Goal: Download file/media

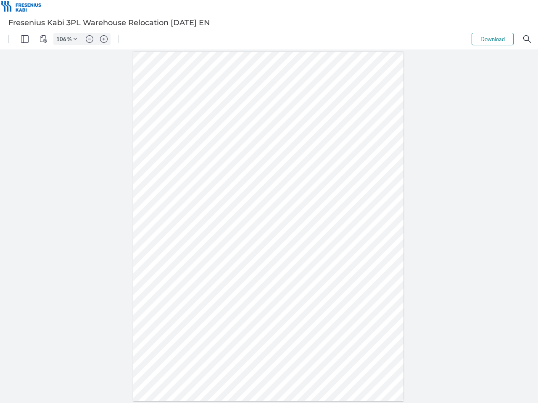
click at [25, 39] on img "Panel" at bounding box center [25, 39] width 8 height 8
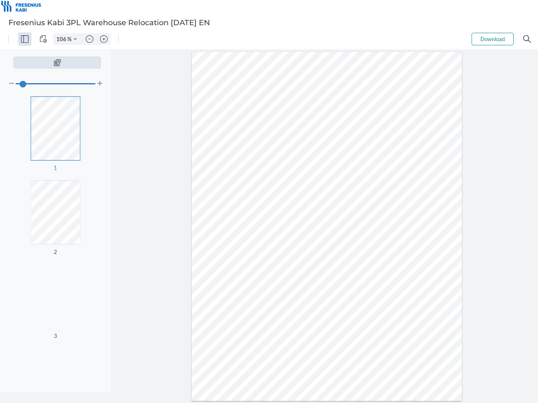
click at [43, 39] on img "View Controls" at bounding box center [43, 39] width 8 height 8
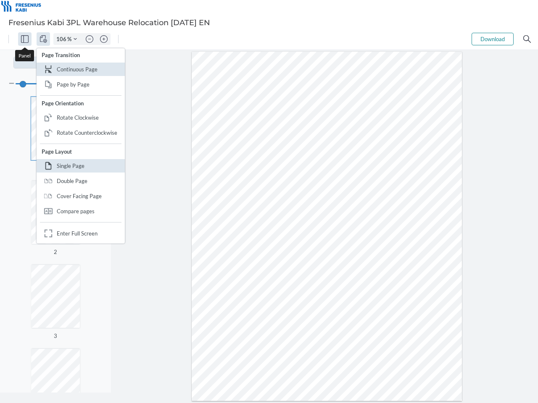
click at [63, 39] on input "106" at bounding box center [60, 39] width 13 height 8
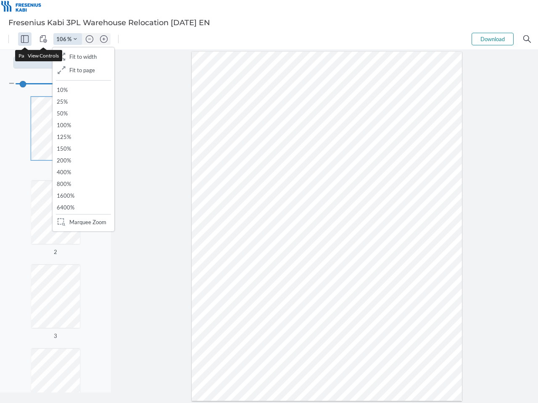
click at [75, 39] on img "Zoom Controls" at bounding box center [75, 38] width 3 height 3
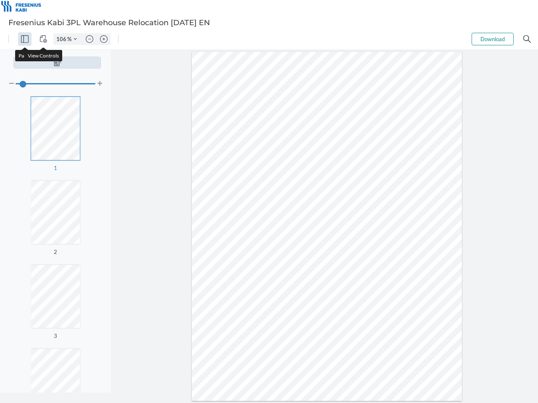
click at [90, 39] on img "Zoom out" at bounding box center [90, 39] width 8 height 8
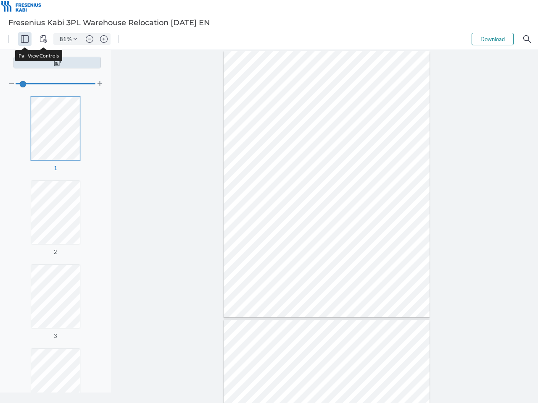
click at [104, 39] on img "Zoom in" at bounding box center [104, 39] width 8 height 8
type input "106"
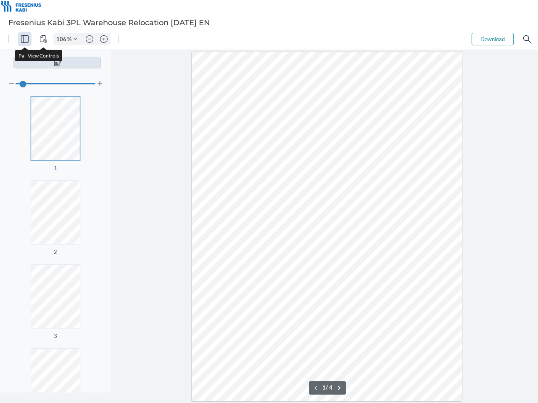
click at [492, 39] on button "Download" at bounding box center [492, 39] width 42 height 13
